Goal: Transaction & Acquisition: Purchase product/service

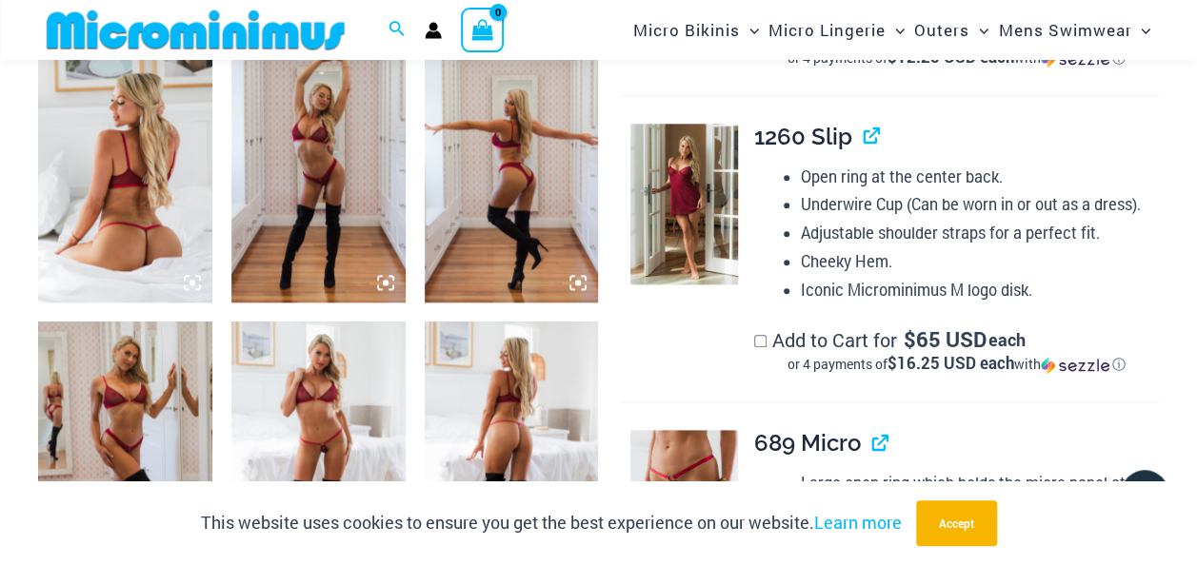
scroll to position [1030, 0]
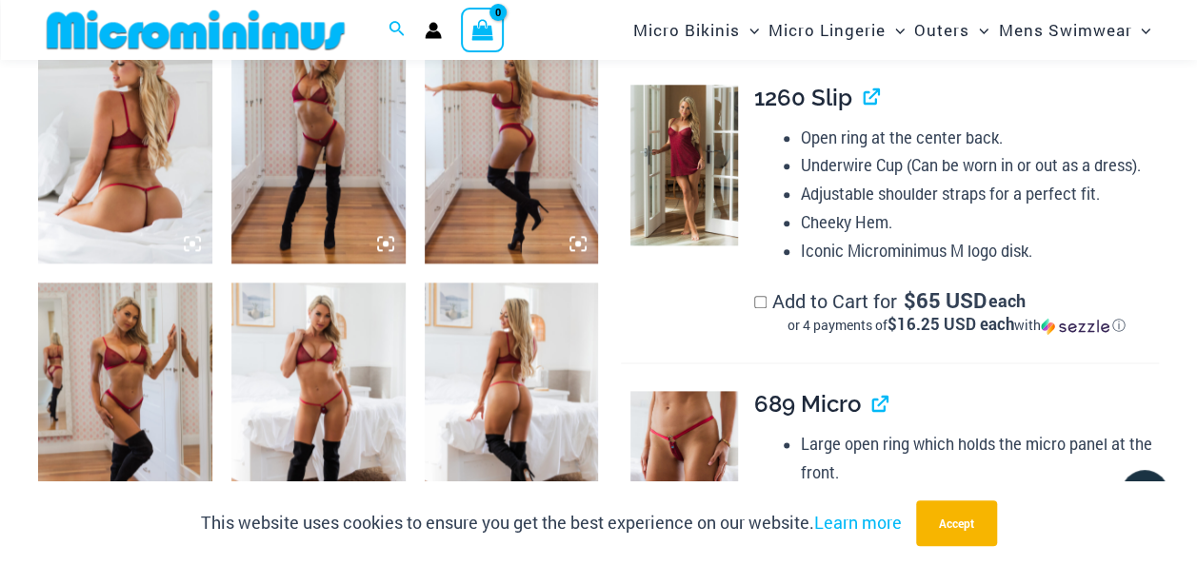
click at [143, 221] on img at bounding box center [125, 133] width 174 height 261
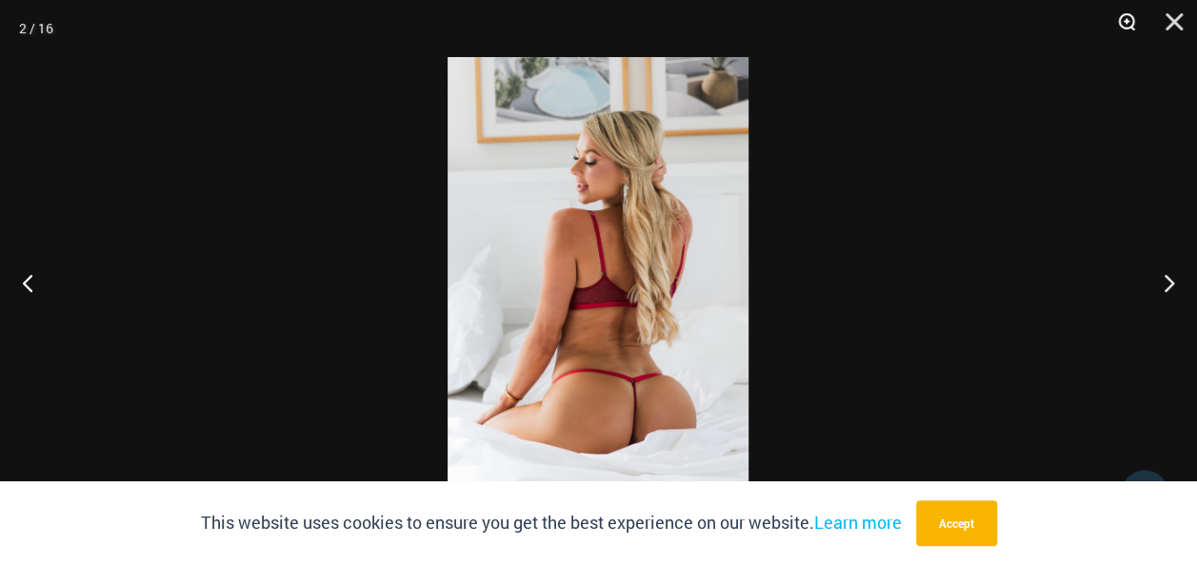
click at [1115, 20] on button "Zoom" at bounding box center [1120, 28] width 48 height 57
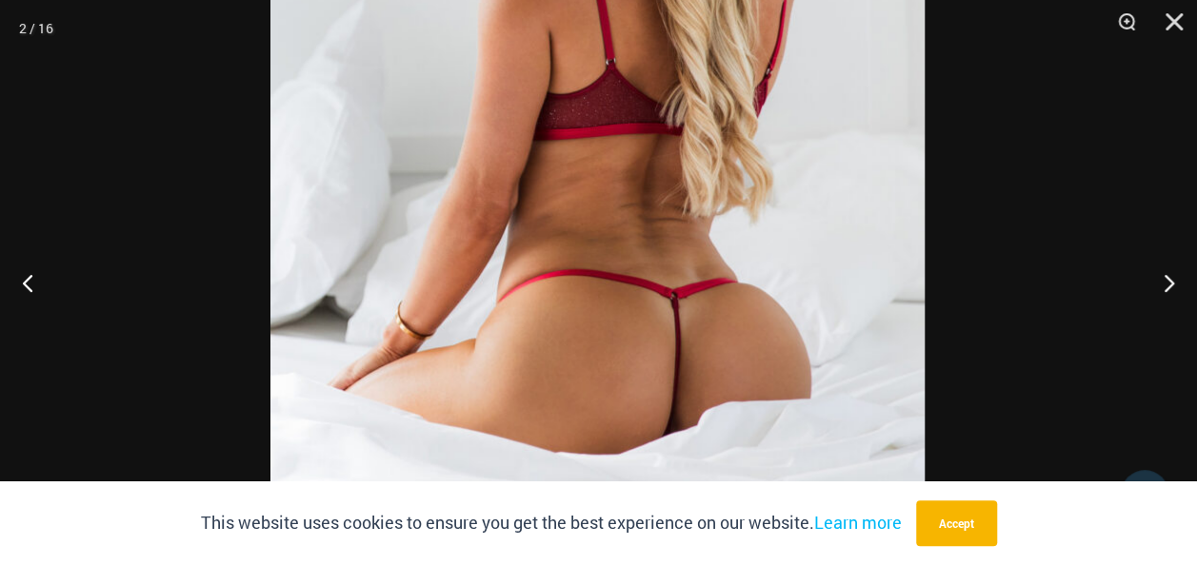
click at [650, 209] on img at bounding box center [597, 82] width 654 height 981
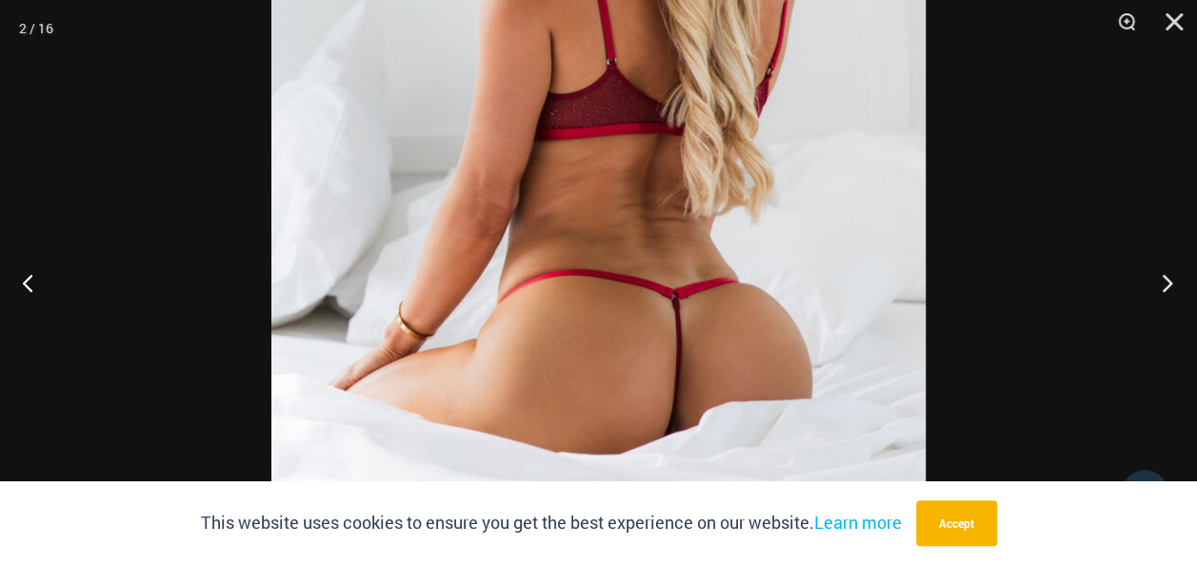
click at [1165, 281] on button "Next" at bounding box center [1160, 282] width 71 height 95
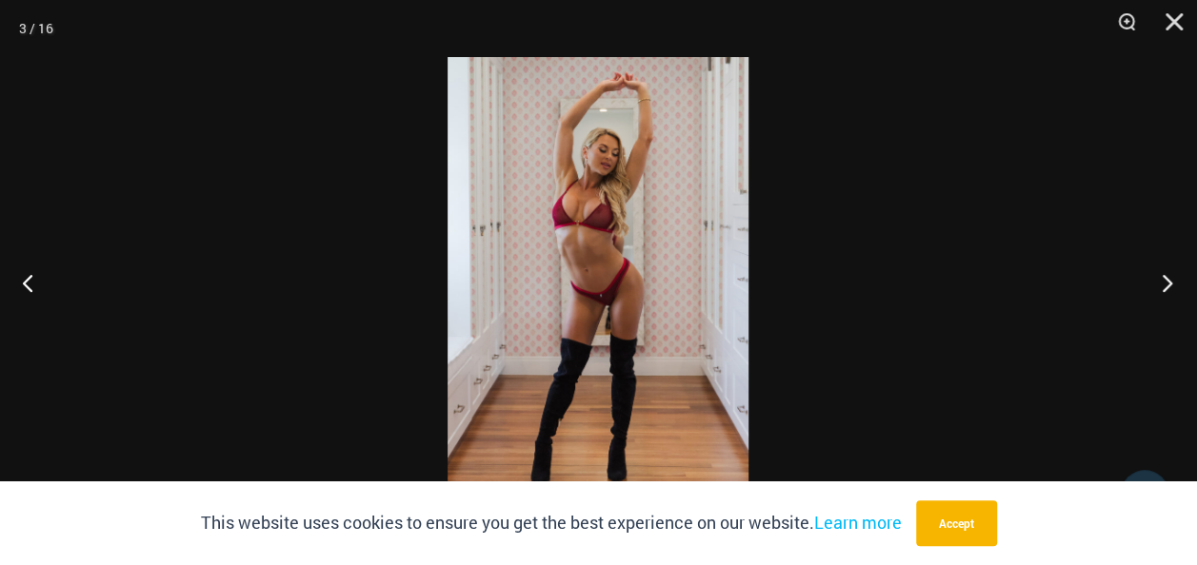
click at [1165, 281] on button "Next" at bounding box center [1160, 282] width 71 height 95
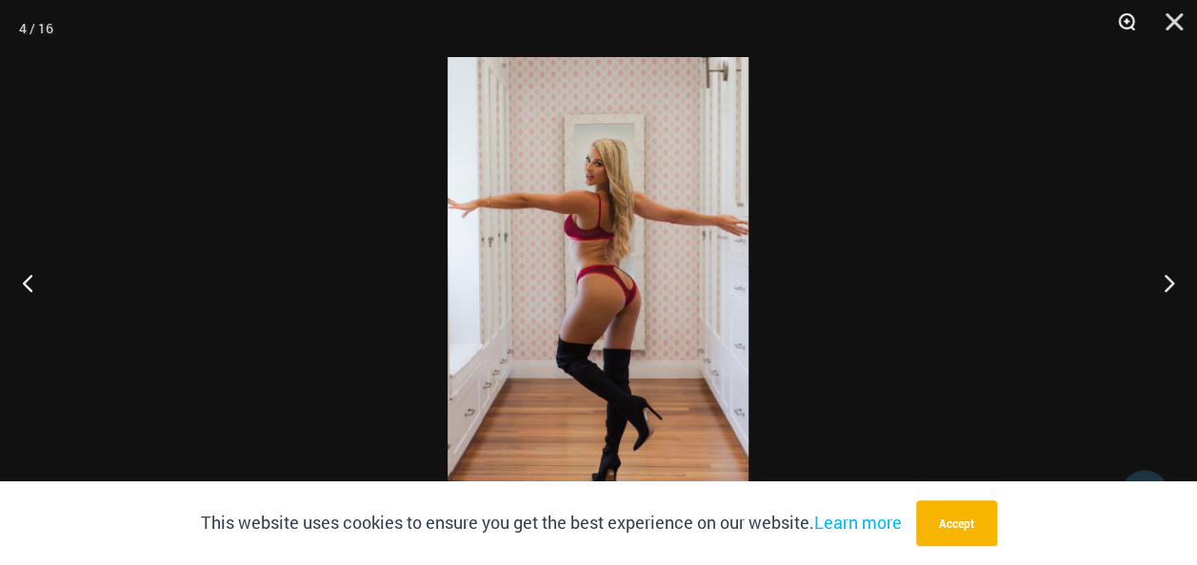
click at [1133, 32] on button "Zoom" at bounding box center [1120, 28] width 48 height 57
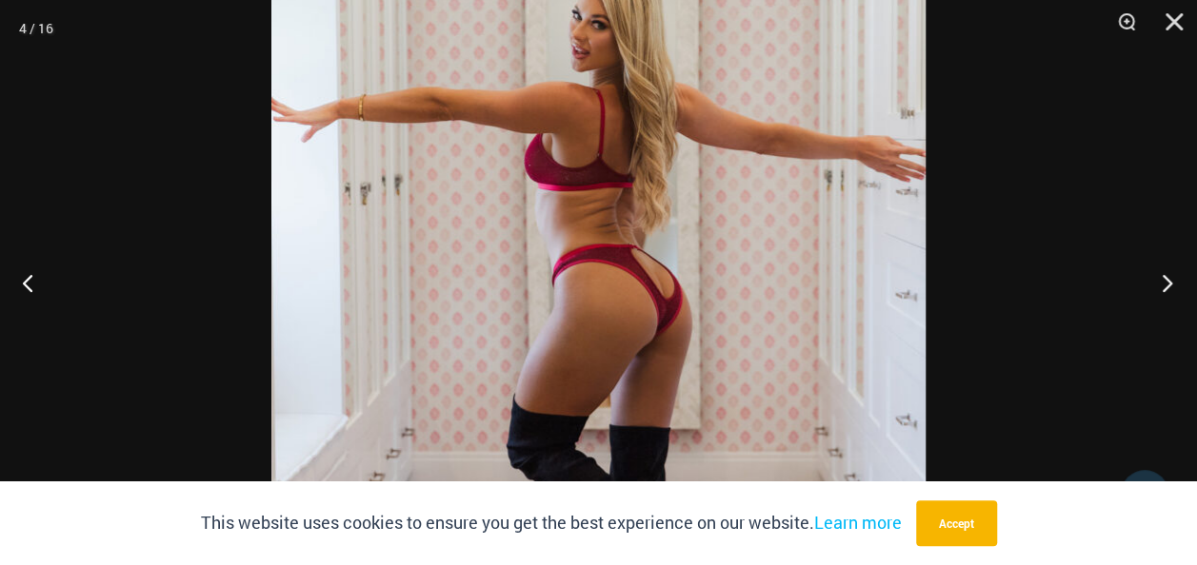
click at [1172, 274] on button "Next" at bounding box center [1160, 282] width 71 height 95
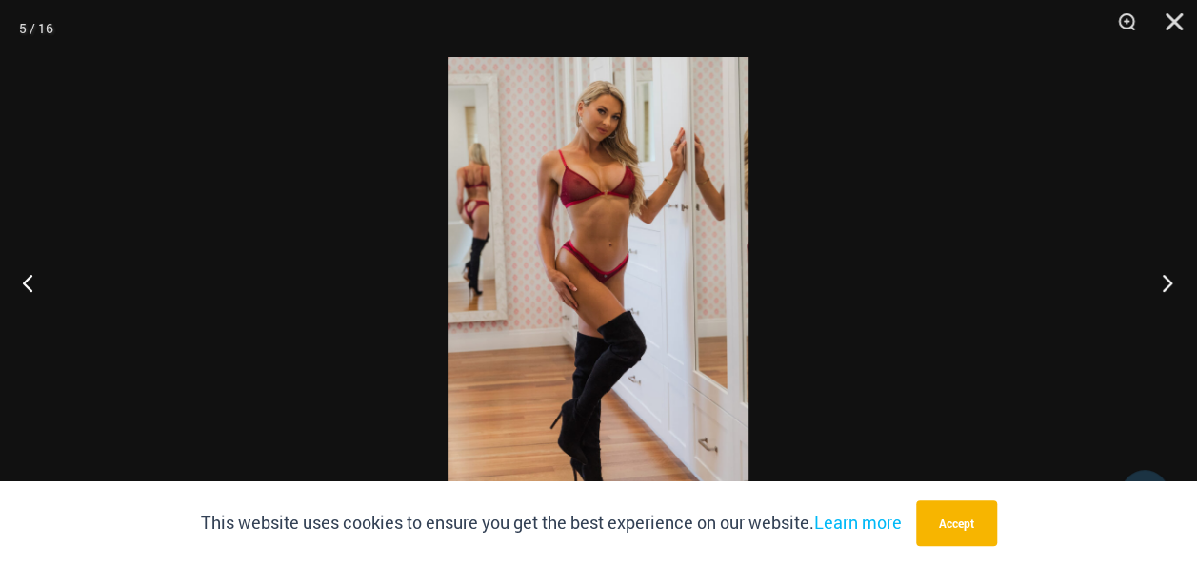
click at [1172, 274] on button "Next" at bounding box center [1160, 282] width 71 height 95
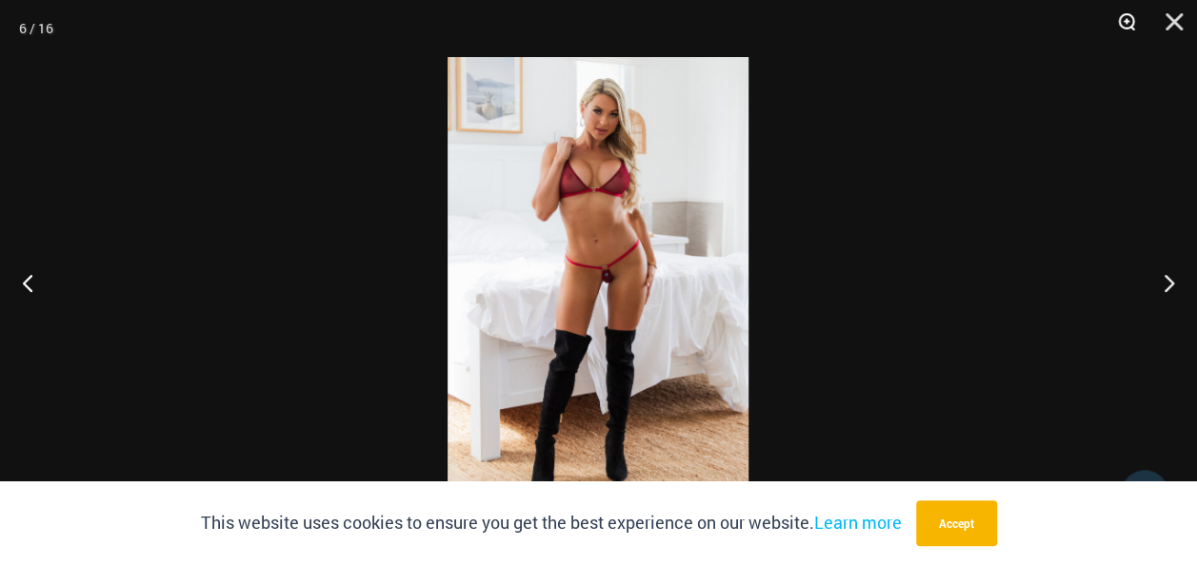
click at [1120, 21] on button "Zoom" at bounding box center [1120, 28] width 48 height 57
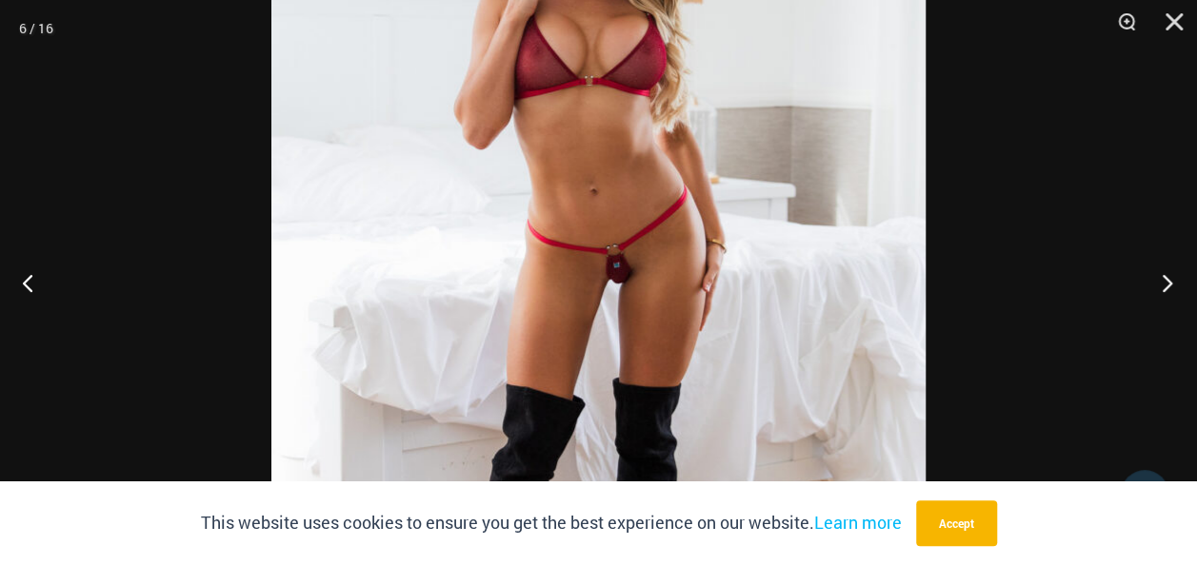
click at [1161, 288] on button "Next" at bounding box center [1160, 282] width 71 height 95
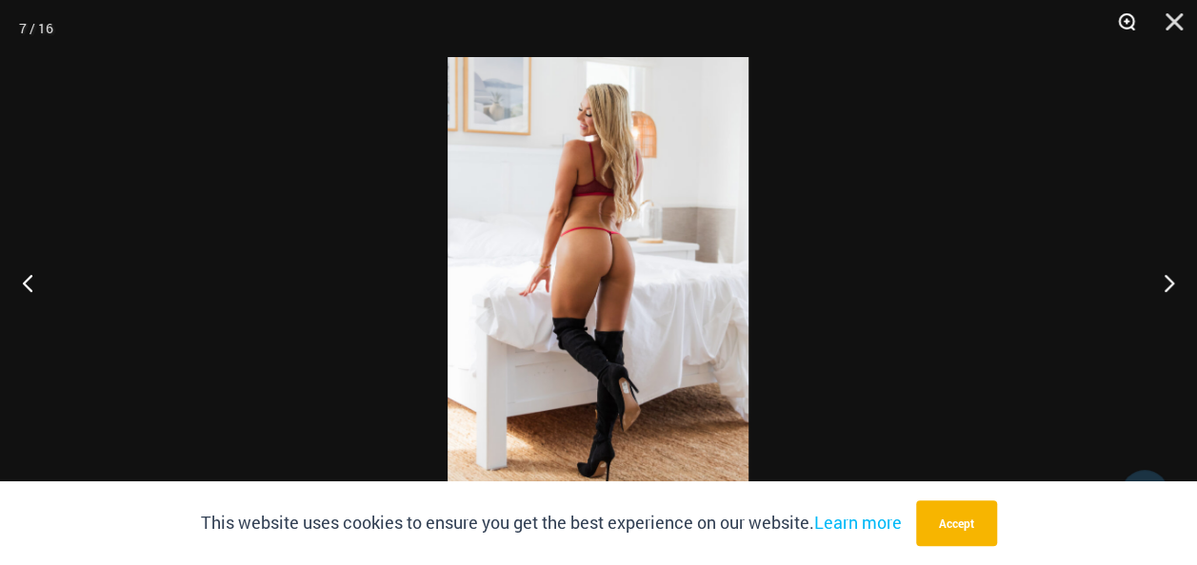
click at [1113, 25] on button "Zoom" at bounding box center [1120, 28] width 48 height 57
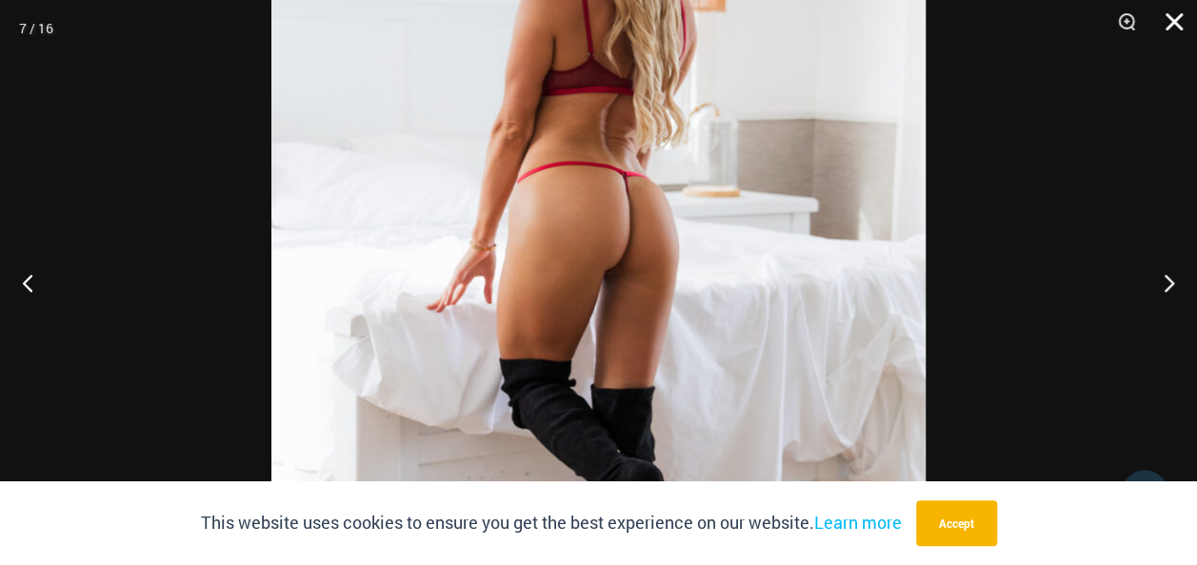
click at [1176, 23] on button "Close" at bounding box center [1167, 28] width 48 height 57
